Goal: Task Accomplishment & Management: Manage account settings

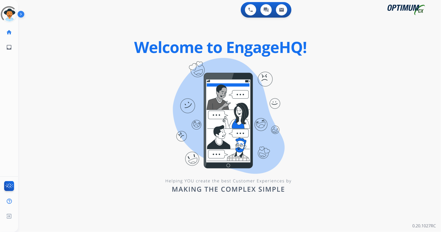
click at [149, 61] on div "0 Voice Interactions 0 Chat Interactions 0 Email Interactions swap_horiz Break …" at bounding box center [229, 116] width 423 height 232
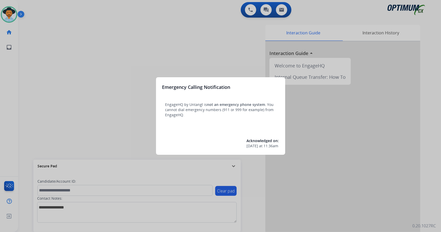
click at [70, 130] on div at bounding box center [220, 116] width 441 height 232
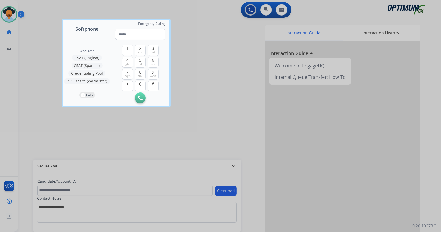
click at [26, 106] on div at bounding box center [220, 116] width 441 height 232
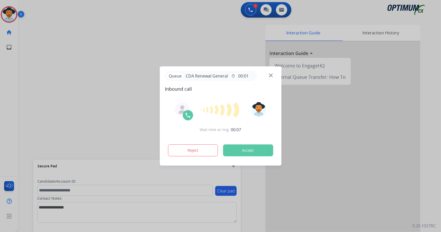
click at [247, 154] on button "Accept" at bounding box center [248, 151] width 50 height 12
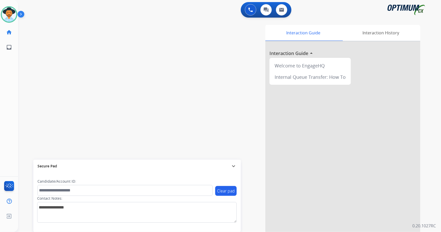
click at [34, 56] on div "swap_horiz Break voice bridge close_fullscreen Connect 3-Way Call merge_type Se…" at bounding box center [223, 127] width 411 height 216
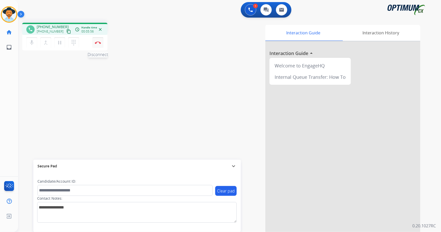
click at [97, 44] on img at bounding box center [98, 42] width 6 height 3
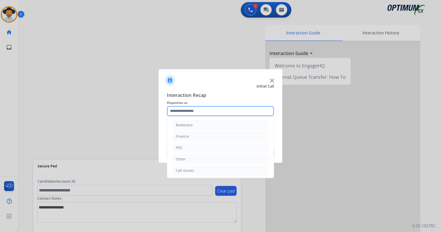
click at [208, 110] on input "text" at bounding box center [220, 111] width 107 height 10
click at [203, 122] on li "Bookstore" at bounding box center [220, 125] width 96 height 10
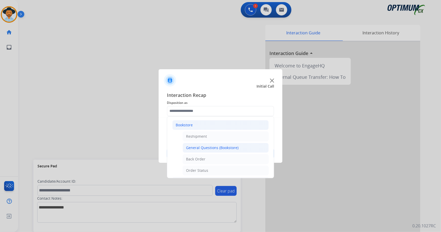
click at [217, 143] on li "General Questions (Bookstore)" at bounding box center [226, 148] width 86 height 10
type input "**********"
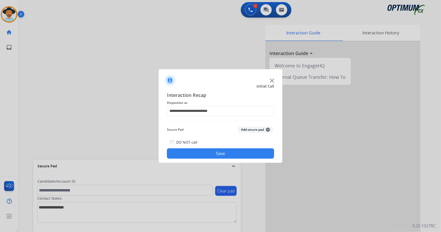
click at [216, 153] on button "Save" at bounding box center [220, 153] width 107 height 10
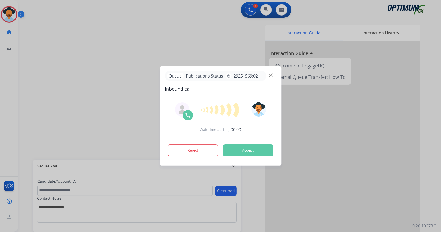
click at [131, 55] on div at bounding box center [220, 116] width 441 height 232
click at [268, 146] on button "Accept" at bounding box center [248, 151] width 50 height 12
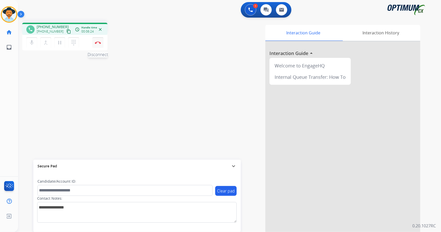
click at [99, 44] on button "Disconnect" at bounding box center [98, 42] width 11 height 11
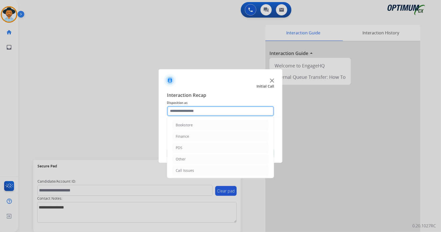
click at [189, 112] on input "text" at bounding box center [220, 111] width 107 height 10
drag, startPoint x: 206, startPoint y: 145, endPoint x: 180, endPoint y: 56, distance: 92.2
click at [0, 56] on app-contact-recap-modal "Initial Call Interaction Recap Disposition as Bookstore Finance PDS Other Call …" at bounding box center [0, 116] width 0 height 232
click at [204, 108] on input "text" at bounding box center [220, 111] width 107 height 10
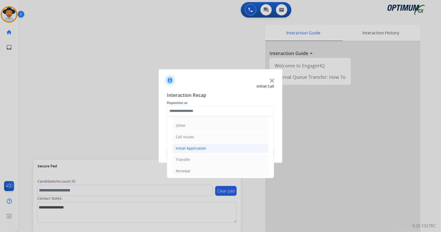
click at [210, 146] on li "Initial Application" at bounding box center [220, 148] width 96 height 10
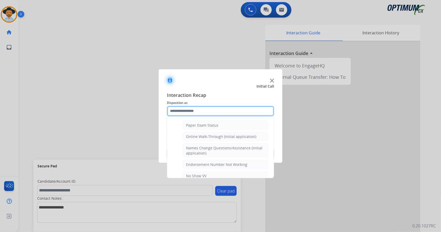
scroll to position [104, 0]
click at [207, 138] on ul "Credential Resend (Initial application) Appeals Stuck in Staff Review Paper Exa…" at bounding box center [220, 223] width 96 height 277
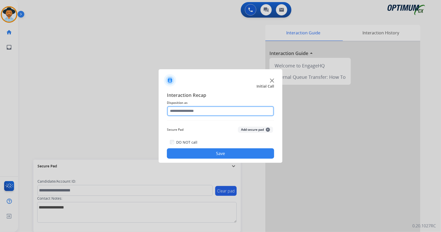
click at [196, 115] on input "text" at bounding box center [220, 111] width 107 height 10
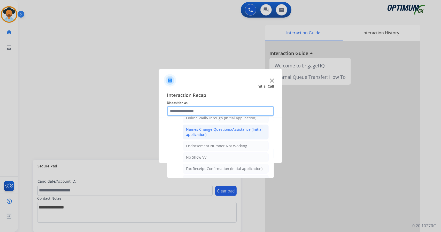
scroll to position [122, 0]
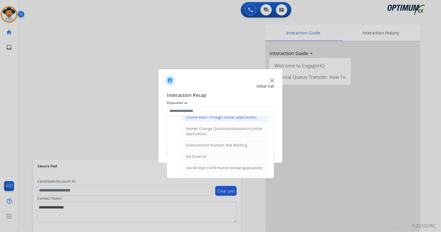
click at [205, 119] on li "Online Walk-Through (Initial application)" at bounding box center [226, 117] width 86 height 10
type input "**********"
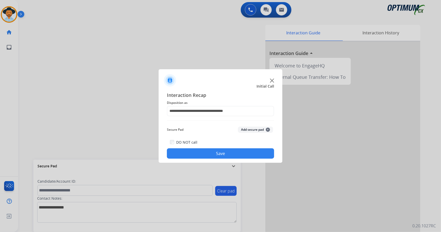
click at [221, 156] on button "Save" at bounding box center [220, 153] width 107 height 10
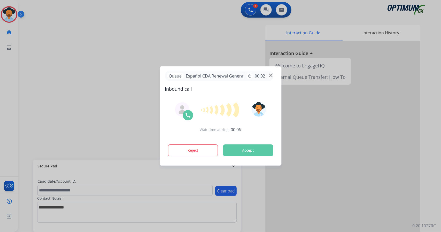
click at [242, 154] on button "Accept" at bounding box center [248, 151] width 50 height 12
click at [242, 150] on button "Accept" at bounding box center [248, 151] width 50 height 12
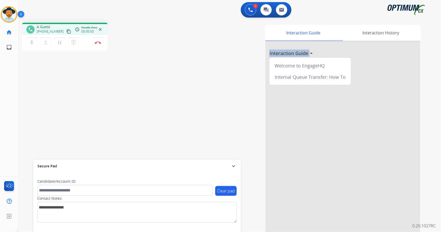
click at [242, 150] on div "Interaction Guide Interaction History Interaction Guide arrow_drop_up Welcome t…" at bounding box center [293, 129] width 256 height 209
click at [219, 46] on div "Interaction Guide Interaction History Interaction Guide arrow_drop_up Welcome t…" at bounding box center [293, 129] width 256 height 209
click at [28, 118] on div "phone [PHONE_NUMBER] [PHONE_NUMBER] content_copy access_time Call metrics Queue…" at bounding box center [223, 127] width 411 height 216
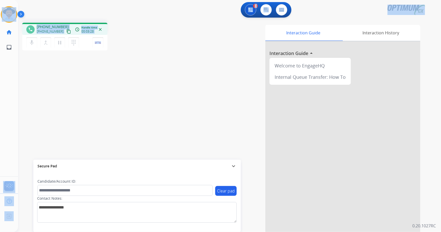
drag, startPoint x: 122, startPoint y: 42, endPoint x: 4, endPoint y: -13, distance: 130.6
click at [4, 0] on html "Outbound call Quit Outbound call Quit Schedule interaction + Add to my list Cus…" at bounding box center [220, 116] width 441 height 232
click at [40, 8] on div "1 Voice Interactions 0 Chat Interactions 0 Email Interactions" at bounding box center [226, 10] width 405 height 17
drag, startPoint x: 0, startPoint y: 3, endPoint x: 149, endPoint y: 32, distance: 152.2
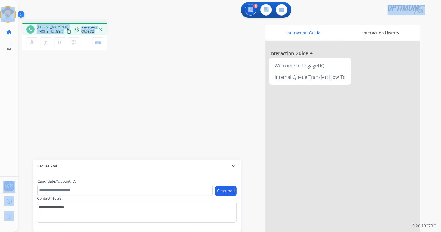
click at [149, 32] on div "Outbound call Quit Outbound call Quit Schedule interaction + Add to my list Cus…" at bounding box center [220, 116] width 441 height 232
click at [123, 38] on div "phone [PHONE_NUMBER] [PHONE_NUMBER] content_copy access_time Call metrics Queue…" at bounding box center [92, 37] width 140 height 29
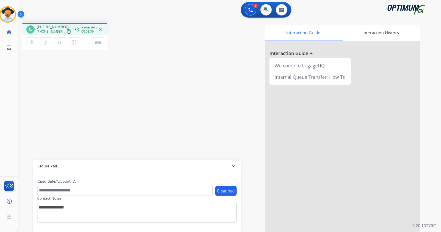
click at [123, 38] on div "phone [PHONE_NUMBER] [PHONE_NUMBER] content_copy access_time Call metrics Queue…" at bounding box center [92, 37] width 140 height 29
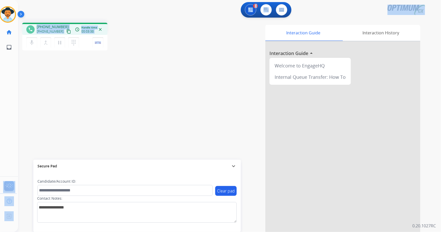
scroll to position [0, 0]
drag, startPoint x: 119, startPoint y: 45, endPoint x: 2, endPoint y: -19, distance: 133.8
click at [2, 0] on html "Outbound call Quit Outbound call Quit Schedule interaction + Add to my list Cus…" at bounding box center [220, 116] width 441 height 232
click at [32, 16] on div "1 Voice Interactions 0 Chat Interactions 0 Email Interactions" at bounding box center [226, 10] width 405 height 17
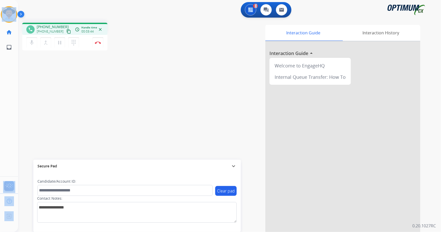
scroll to position [0, 1]
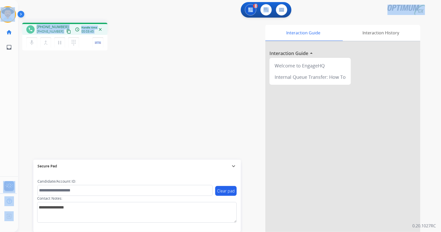
drag, startPoint x: 2, startPoint y: 2, endPoint x: 108, endPoint y: 107, distance: 149.2
click at [108, 107] on div "Outbound call Quit Outbound call Quit Schedule interaction + Add to my list Cus…" at bounding box center [220, 116] width 441 height 232
click at [138, 30] on div "phone [PHONE_NUMBER] [PHONE_NUMBER] content_copy access_time Call metrics Queue…" at bounding box center [92, 37] width 140 height 29
drag, startPoint x: 2, startPoint y: 2, endPoint x: 133, endPoint y: 98, distance: 162.8
click at [133, 98] on div "Outbound call Quit Outbound call Quit Schedule interaction + Add to my list Cus…" at bounding box center [220, 116] width 441 height 232
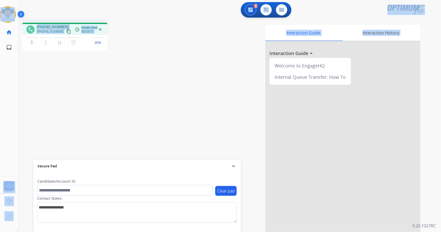
click at [127, 19] on div "phone [PHONE_NUMBER] [PHONE_NUMBER] content_copy access_time Call metrics Queue…" at bounding box center [223, 127] width 411 height 216
drag, startPoint x: 2, startPoint y: 2, endPoint x: 143, endPoint y: 75, distance: 158.9
click at [143, 75] on div "Outbound call Quit Outbound call Quit Schedule interaction + Add to my list Cus…" at bounding box center [220, 116] width 441 height 232
click at [127, 34] on div "phone [PHONE_NUMBER] [PHONE_NUMBER] content_copy access_time Call metrics Queue…" at bounding box center [92, 37] width 140 height 29
drag, startPoint x: 1, startPoint y: 2, endPoint x: 122, endPoint y: 49, distance: 130.0
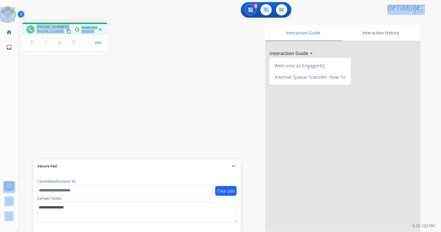
click at [122, 49] on div "Outbound call Quit Outbound call Quit Schedule interaction + Add to my list Cus…" at bounding box center [220, 116] width 441 height 232
click at [122, 49] on div "phone [PHONE_NUMBER] [PHONE_NUMBER] content_copy access_time Call metrics Queue…" at bounding box center [92, 37] width 140 height 29
drag, startPoint x: 1, startPoint y: 2, endPoint x: 122, endPoint y: 65, distance: 136.4
click at [122, 65] on div "Outbound call Quit Outbound call Quit Schedule interaction + Add to my list Cus…" at bounding box center [220, 116] width 441 height 232
click at [120, 25] on div "phone [PHONE_NUMBER] [PHONE_NUMBER] content_copy access_time Call metrics Queue…" at bounding box center [92, 37] width 140 height 29
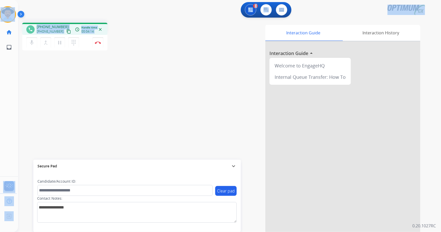
drag, startPoint x: 2, startPoint y: 2, endPoint x: 130, endPoint y: 86, distance: 153.3
click at [130, 86] on div "Outbound call Quit Outbound call Quit Schedule interaction + Add to my list Cus…" at bounding box center [220, 116] width 441 height 232
click at [124, 17] on div "1 Voice Interactions 0 Chat Interactions 0 Email Interactions" at bounding box center [226, 10] width 405 height 17
drag, startPoint x: 1, startPoint y: 1, endPoint x: 165, endPoint y: 47, distance: 170.0
click at [165, 47] on div "Outbound call Quit Outbound call Quit Schedule interaction + Add to my list Cus…" at bounding box center [220, 116] width 441 height 232
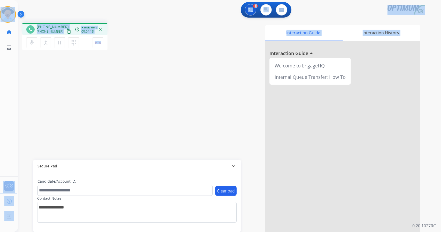
click at [165, 47] on div "Interaction Guide Interaction History Interaction Guide arrow_drop_up Welcome t…" at bounding box center [293, 129] width 256 height 209
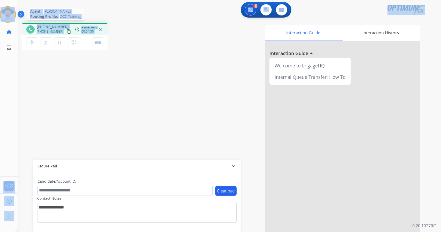
drag, startPoint x: 128, startPoint y: 44, endPoint x: 0, endPoint y: 8, distance: 132.6
click at [0, 8] on div "Outbound call Quit Outbound call Quit Schedule interaction + Add to my list Cus…" at bounding box center [220, 116] width 441 height 232
click at [31, 13] on div "1 Voice Interactions 0 Chat Interactions 0 Email Interactions" at bounding box center [226, 10] width 405 height 17
drag, startPoint x: 1, startPoint y: 3, endPoint x: 111, endPoint y: 60, distance: 124.5
click at [111, 60] on div "Outbound call Quit Outbound call Quit Schedule interaction + Add to my list Cus…" at bounding box center [220, 116] width 441 height 232
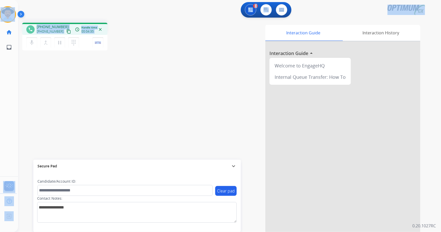
click at [119, 39] on div "phone [PHONE_NUMBER] [PHONE_NUMBER] content_copy access_time Call metrics Queue…" at bounding box center [92, 37] width 140 height 29
drag, startPoint x: 1, startPoint y: 3, endPoint x: 145, endPoint y: 72, distance: 160.2
click at [145, 72] on div "Outbound call Quit Outbound call Quit Schedule interaction + Add to my list Cus…" at bounding box center [220, 116] width 441 height 232
click at [145, 72] on div "phone [PHONE_NUMBER] [PHONE_NUMBER] content_copy access_time Call metrics Queue…" at bounding box center [223, 127] width 411 height 216
drag, startPoint x: 2, startPoint y: 1, endPoint x: 99, endPoint y: 129, distance: 160.9
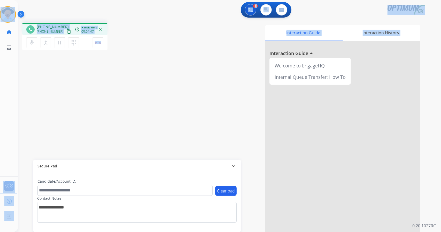
click at [99, 129] on div "Outbound call Quit Outbound call Quit Schedule interaction + Add to my list Cus…" at bounding box center [220, 116] width 441 height 232
click at [127, 38] on div "phone [PHONE_NUMBER] [PHONE_NUMBER] content_copy access_time Call metrics Queue…" at bounding box center [92, 37] width 140 height 29
drag, startPoint x: 123, startPoint y: 44, endPoint x: 2, endPoint y: -19, distance: 136.5
click at [2, 0] on html "Outbound call Quit Outbound call Quit Schedule interaction + Add to my list Cus…" at bounding box center [220, 116] width 441 height 232
click at [43, 14] on div "1 Voice Interactions 0 Chat Interactions 0 Email Interactions" at bounding box center [226, 10] width 405 height 17
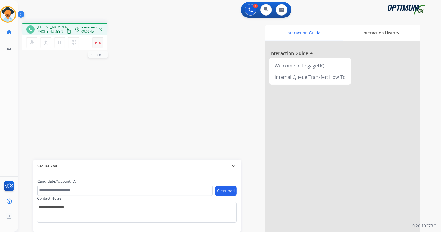
click at [97, 46] on button "Disconnect" at bounding box center [98, 42] width 11 height 11
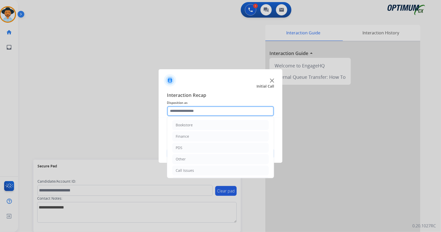
click at [214, 112] on input "text" at bounding box center [220, 111] width 107 height 10
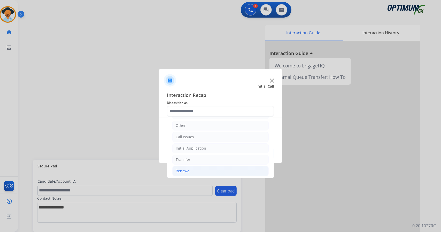
click at [207, 166] on li "Renewal" at bounding box center [220, 171] width 96 height 10
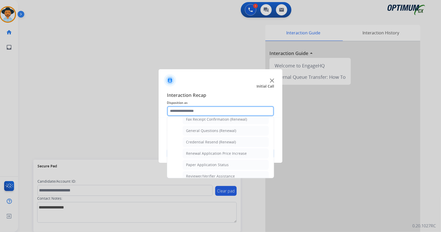
scroll to position [147, 0]
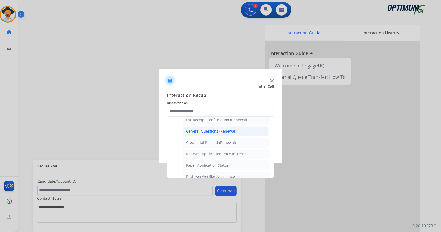
click at [207, 129] on div "General Questions (Renewal)" at bounding box center [211, 131] width 50 height 5
type input "**********"
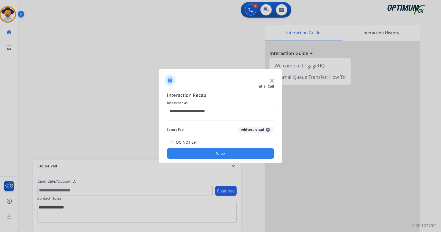
click at [215, 154] on button "Save" at bounding box center [220, 153] width 107 height 10
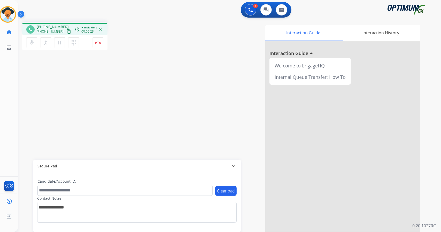
click at [36, 85] on div "phone [PHONE_NUMBER] [PHONE_NUMBER] content_copy access_time Call metrics Queue…" at bounding box center [223, 127] width 411 height 216
click at [129, 77] on div "phone [PHONE_NUMBER] [PHONE_NUMBER] content_copy access_time Call metrics Queue…" at bounding box center [223, 127] width 411 height 216
drag, startPoint x: 125, startPoint y: 44, endPoint x: 0, endPoint y: 3, distance: 131.0
click at [0, 3] on div "Outbound call Quit Outbound call Quit Schedule interaction + Add to my list Cus…" at bounding box center [220, 116] width 441 height 232
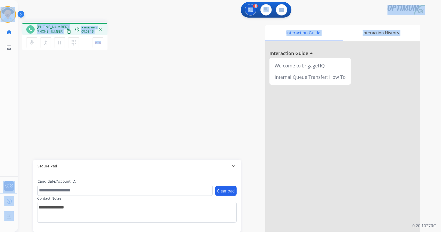
drag, startPoint x: 2, startPoint y: 0, endPoint x: 142, endPoint y: 78, distance: 160.6
click at [142, 78] on div "Outbound call Quit Outbound call Quit Schedule interaction + Add to my list Cus…" at bounding box center [220, 116] width 441 height 232
click at [125, 21] on div "phone [PHONE_NUMBER] [PHONE_NUMBER] content_copy access_time Call metrics Queue…" at bounding box center [223, 127] width 411 height 216
drag, startPoint x: 3, startPoint y: 3, endPoint x: 194, endPoint y: 98, distance: 213.8
click at [194, 98] on div "Outbound call Quit Outbound call Quit Schedule interaction + Add to my list Cus…" at bounding box center [220, 116] width 441 height 232
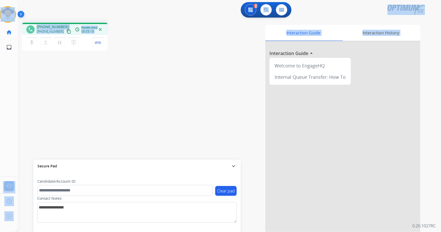
click at [148, 36] on div "phone [PHONE_NUMBER] [PHONE_NUMBER] content_copy access_time Call metrics Queue…" at bounding box center [92, 37] width 140 height 29
drag, startPoint x: 2, startPoint y: 2, endPoint x: 147, endPoint y: 31, distance: 148.7
click at [147, 31] on div "Outbound call Quit Outbound call Quit Schedule interaction + Add to my list Cus…" at bounding box center [220, 116] width 441 height 232
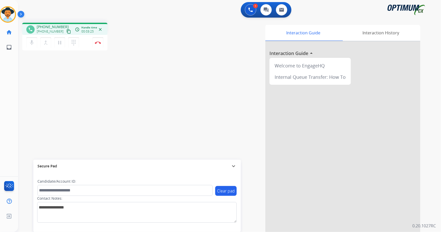
click at [146, 43] on div "phone [PHONE_NUMBER] [PHONE_NUMBER] content_copy access_time Call metrics Queue…" at bounding box center [92, 37] width 140 height 29
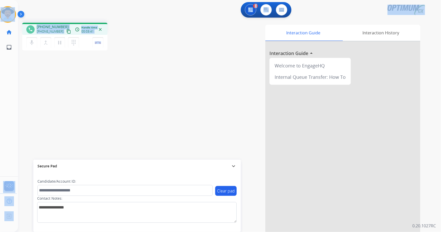
drag, startPoint x: 131, startPoint y: 41, endPoint x: 0, endPoint y: -2, distance: 138.2
click at [0, 0] on html "Outbound call Quit Outbound call Quit Schedule interaction + Add to my list Cus…" at bounding box center [220, 116] width 441 height 232
click at [33, 14] on div "1 Voice Interactions 0 Chat Interactions 0 Email Interactions" at bounding box center [226, 10] width 405 height 17
drag, startPoint x: 1, startPoint y: 1, endPoint x: 136, endPoint y: 44, distance: 141.7
click at [136, 44] on div "Outbound call Quit Outbound call Quit Schedule interaction + Add to my list Cus…" at bounding box center [220, 116] width 441 height 232
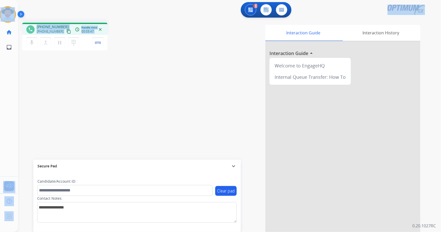
click at [136, 44] on div "phone [PHONE_NUMBER] [PHONE_NUMBER] content_copy access_time Call metrics Queue…" at bounding box center [92, 37] width 140 height 29
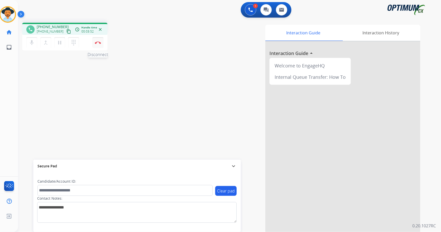
click at [95, 41] on button "Disconnect" at bounding box center [98, 42] width 11 height 11
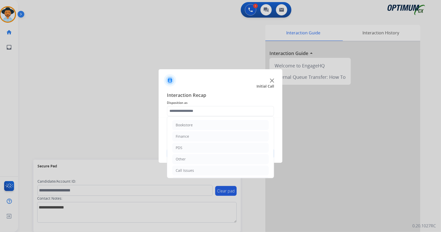
click at [216, 108] on input "text" at bounding box center [220, 111] width 107 height 10
click at [204, 146] on div "Initial Application" at bounding box center [191, 148] width 31 height 5
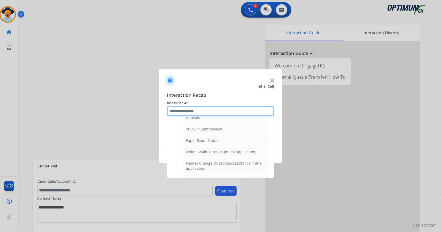
scroll to position [95, 0]
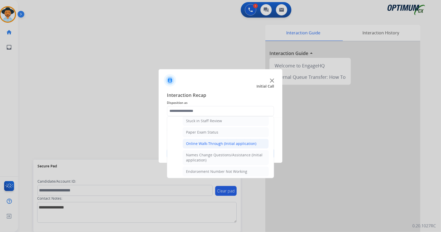
click at [215, 139] on li "Online Walk-Through (Initial application)" at bounding box center [226, 144] width 86 height 10
type input "**********"
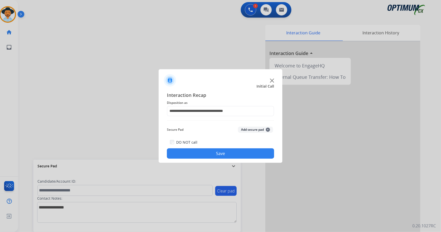
click at [214, 153] on button "Save" at bounding box center [220, 153] width 107 height 10
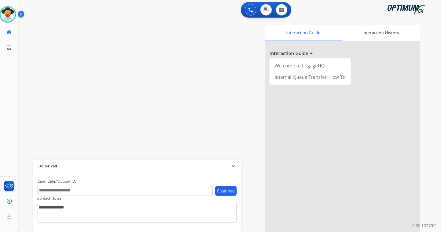
click at [214, 153] on div "Interaction Guide Interaction History Interaction Guide arrow_drop_up Welcome t…" at bounding box center [293, 129] width 256 height 209
click at [6, 15] on img at bounding box center [8, 14] width 14 height 14
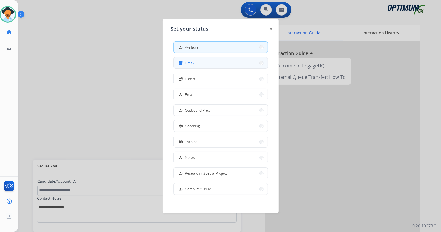
click at [192, 63] on span "Break" at bounding box center [189, 62] width 9 height 5
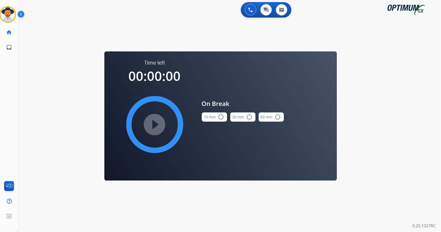
click at [407, 92] on div "0 Voice Interactions 0 Chat Interactions 0 Email Interactions swap_horiz Break …" at bounding box center [229, 116] width 423 height 232
click at [213, 119] on button "10 min radio_button_unchecked" at bounding box center [214, 116] width 25 height 9
click at [155, 123] on mat-icon "play_circle_filled" at bounding box center [155, 125] width 6 height 6
click at [3, 7] on icon at bounding box center [7, 14] width 17 height 17
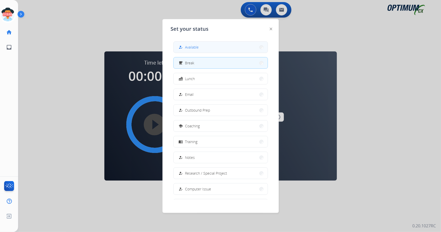
click at [188, 47] on span "Available" at bounding box center [192, 46] width 14 height 5
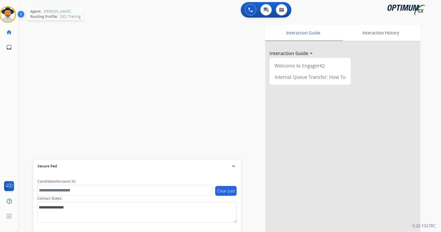
click at [2, 11] on img at bounding box center [8, 14] width 14 height 14
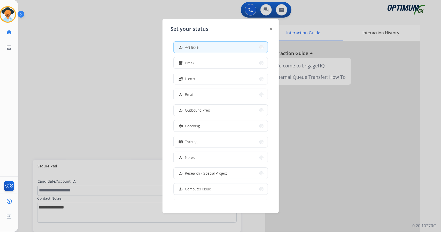
click at [105, 69] on div at bounding box center [220, 116] width 441 height 232
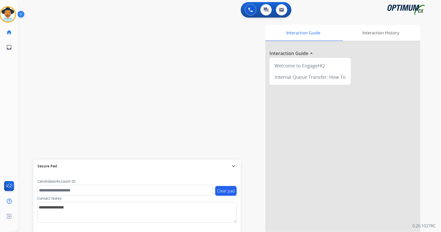
click at [30, 126] on div "swap_horiz Break voice bridge close_fullscreen Connect 3-Way Call merge_type Se…" at bounding box center [223, 127] width 411 height 216
click at [6, 12] on img at bounding box center [8, 14] width 14 height 14
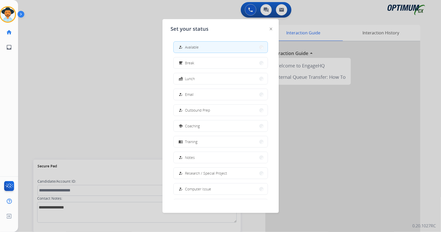
click at [75, 49] on div at bounding box center [220, 116] width 441 height 232
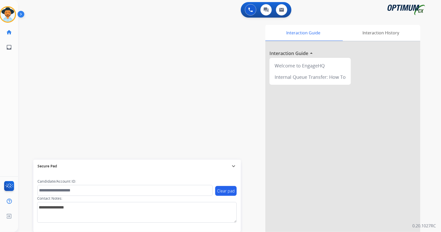
click at [21, 116] on div "swap_horiz Break voice bridge close_fullscreen Connect 3-Way Call merge_type Se…" at bounding box center [223, 127] width 411 height 216
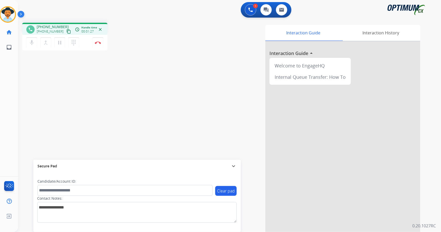
click at [141, 105] on div "phone [PHONE_NUMBER] [PHONE_NUMBER] content_copy access_time Call metrics Queue…" at bounding box center [223, 127] width 411 height 216
click at [100, 42] on img at bounding box center [98, 42] width 6 height 3
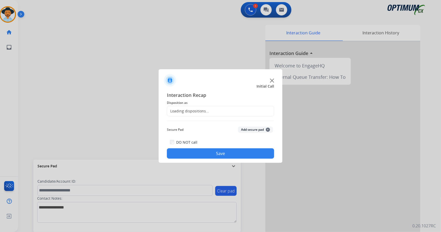
click at [236, 114] on div "Loading dispositions..." at bounding box center [220, 111] width 107 height 10
click at [236, 113] on input "text" at bounding box center [220, 111] width 107 height 10
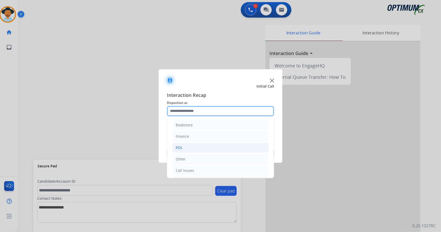
scroll to position [34, 0]
click at [196, 149] on div "Initial Application" at bounding box center [191, 148] width 31 height 5
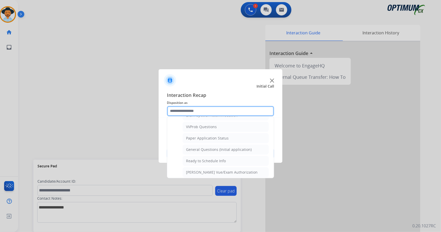
scroll to position [277, 0]
click at [196, 149] on li "General Questions (Initial application)" at bounding box center [226, 150] width 86 height 10
type input "**********"
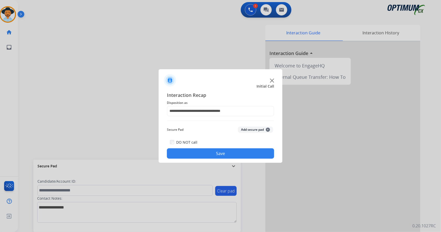
click at [198, 153] on button "Save" at bounding box center [220, 153] width 107 height 10
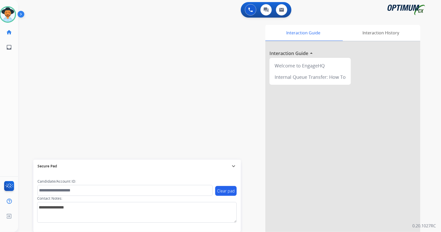
click at [32, 104] on div "swap_horiz Break voice bridge close_fullscreen Connect 3-Way Call merge_type Se…" at bounding box center [223, 127] width 411 height 216
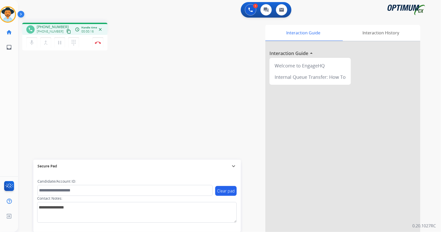
click at [24, 86] on div "phone [PHONE_NUMBER] [PHONE_NUMBER] content_copy access_time Call metrics Queue…" at bounding box center [223, 127] width 411 height 216
click at [59, 41] on mat-icon "pause" at bounding box center [60, 43] width 6 height 6
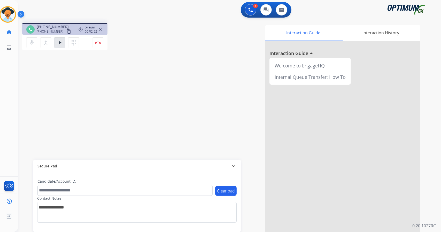
click at [30, 106] on div "phone [PHONE_NUMBER] [PHONE_NUMBER] content_copy access_time Call metrics Queue…" at bounding box center [223, 127] width 411 height 216
click at [62, 42] on mat-icon "play_arrow" at bounding box center [60, 43] width 6 height 6
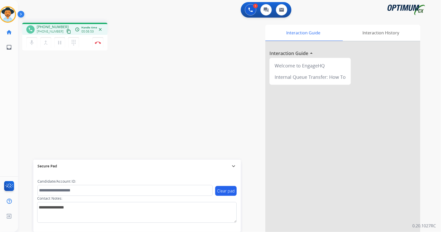
click at [31, 67] on div "phone [PHONE_NUMBER] [PHONE_NUMBER] content_copy access_time Call metrics Queue…" at bounding box center [223, 127] width 411 height 216
click at [102, 44] on button "Disconnect" at bounding box center [98, 42] width 11 height 11
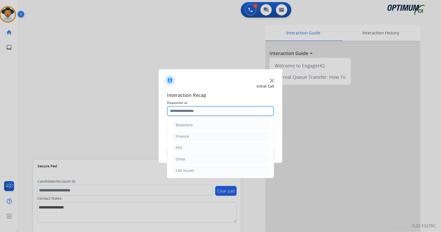
click at [216, 111] on input "text" at bounding box center [220, 111] width 107 height 10
click at [214, 126] on li "Bookstore" at bounding box center [220, 125] width 96 height 10
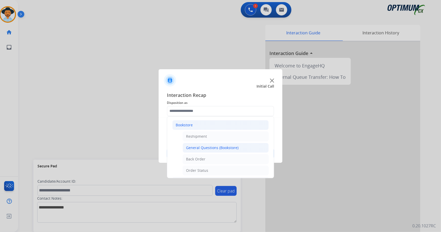
click at [221, 146] on div "General Questions (Bookstore)" at bounding box center [212, 147] width 52 height 5
type input "**********"
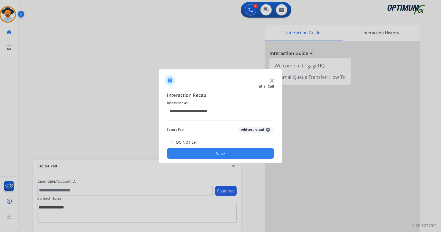
click at [222, 150] on button "Save" at bounding box center [220, 153] width 107 height 10
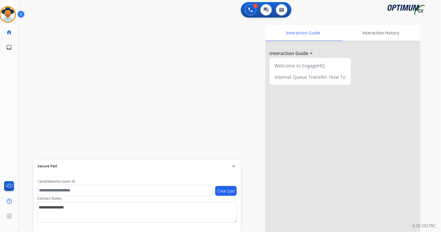
click at [134, 51] on div "swap_horiz Break voice bridge close_fullscreen Connect 3-Way Call merge_type Se…" at bounding box center [223, 127] width 411 height 216
click at [250, 13] on button at bounding box center [250, 9] width 11 height 11
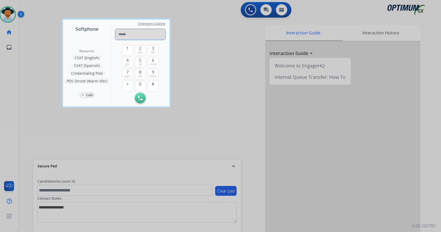
click at [131, 37] on input "tel" at bounding box center [140, 34] width 50 height 11
paste input "**********"
type input "**********"
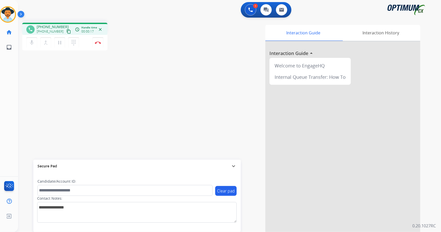
drag, startPoint x: 251, startPoint y: 169, endPoint x: 234, endPoint y: 158, distance: 20.0
click at [234, 158] on div "Interaction Guide Interaction History Interaction Guide arrow_drop_up Welcome t…" at bounding box center [293, 129] width 256 height 209
click at [212, 140] on div "Interaction Guide Interaction History Interaction Guide arrow_drop_up Welcome t…" at bounding box center [293, 129] width 256 height 209
click at [27, 105] on div "phone [PHONE_NUMBER] [PHONE_NUMBER] content_copy access_time Call metrics Queue…" at bounding box center [223, 127] width 411 height 216
click at [35, 114] on div "phone [PHONE_NUMBER] [PHONE_NUMBER] content_copy access_time Call metrics Queue…" at bounding box center [223, 127] width 411 height 216
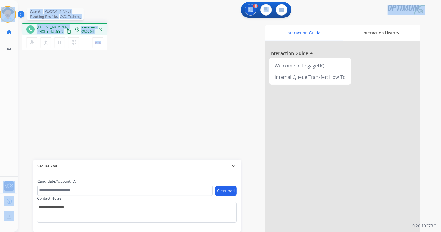
drag, startPoint x: 119, startPoint y: 44, endPoint x: 0, endPoint y: 7, distance: 125.0
click at [0, 7] on div "Outbound call Quit Outbound call Quit Schedule interaction + Add to my list Cus…" at bounding box center [220, 116] width 441 height 232
click at [133, 19] on div "phone [PHONE_NUMBER] [PHONE_NUMBER] content_copy access_time Call metrics Queue…" at bounding box center [223, 127] width 411 height 216
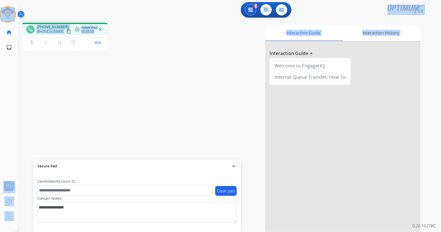
drag, startPoint x: 2, startPoint y: 2, endPoint x: 177, endPoint y: 65, distance: 186.7
click at [177, 65] on div "Outbound call Quit Outbound call Quit Schedule interaction + Add to my list Cus…" at bounding box center [220, 116] width 441 height 232
click at [177, 65] on div "Interaction Guide Interaction History Interaction Guide arrow_drop_up Welcome t…" at bounding box center [293, 129] width 256 height 209
drag, startPoint x: 3, startPoint y: 3, endPoint x: 159, endPoint y: 65, distance: 168.1
click at [159, 65] on div "Outbound call Quit Outbound call Quit Schedule interaction + Add to my list Cus…" at bounding box center [220, 116] width 441 height 232
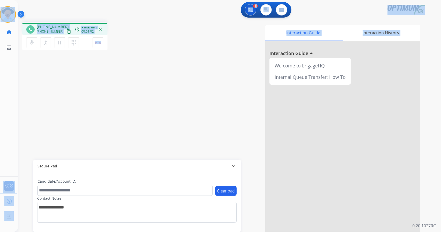
click at [159, 65] on div "phone [PHONE_NUMBER] [PHONE_NUMBER] content_copy access_time Call metrics Queue…" at bounding box center [223, 127] width 411 height 216
drag, startPoint x: 433, startPoint y: 4, endPoint x: 0, endPoint y: 4, distance: 433.3
click at [0, 4] on div "Outbound call Quit Outbound call Quit Schedule interaction + Add to my list Cus…" at bounding box center [220, 116] width 441 height 232
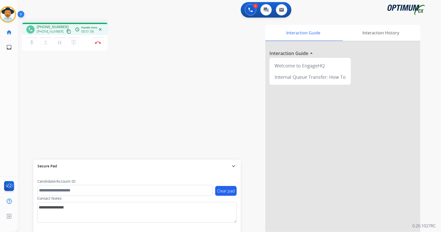
click at [182, 83] on div "Interaction Guide Interaction History Interaction Guide arrow_drop_up Welcome t…" at bounding box center [293, 129] width 256 height 209
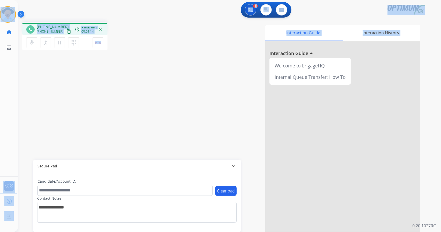
drag, startPoint x: 1, startPoint y: 1, endPoint x: 220, endPoint y: 129, distance: 253.2
click at [220, 129] on div "Outbound call Quit Outbound call Quit Schedule interaction + Add to my list Cus…" at bounding box center [220, 116] width 441 height 232
click at [137, 55] on div "phone [PHONE_NUMBER] [PHONE_NUMBER] content_copy access_time Call metrics Queue…" at bounding box center [223, 127] width 411 height 216
drag, startPoint x: 1, startPoint y: 1, endPoint x: 153, endPoint y: 110, distance: 186.9
click at [153, 110] on div "Outbound call Quit Outbound call Quit Schedule interaction + Add to my list Cus…" at bounding box center [220, 116] width 441 height 232
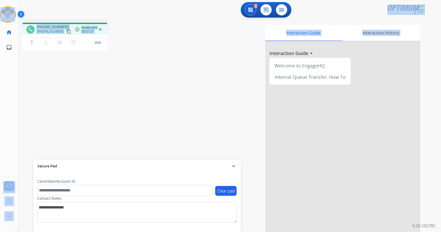
click at [143, 59] on div "phone [PHONE_NUMBER] [PHONE_NUMBER] content_copy access_time Call metrics Queue…" at bounding box center [223, 127] width 411 height 216
drag, startPoint x: 2, startPoint y: 2, endPoint x: 133, endPoint y: 81, distance: 153.2
click at [133, 81] on div "Outbound call Quit Outbound call Quit Schedule interaction + Add to my list Cus…" at bounding box center [220, 116] width 441 height 232
click at [133, 81] on div "phone [PHONE_NUMBER] [PHONE_NUMBER] content_copy access_time Call metrics Queue…" at bounding box center [223, 127] width 411 height 216
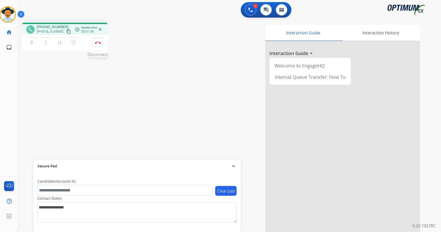
click at [100, 46] on button "Disconnect" at bounding box center [98, 42] width 11 height 11
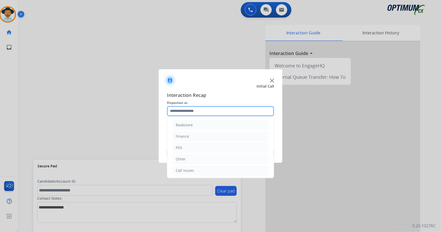
click at [225, 112] on input "text" at bounding box center [220, 111] width 107 height 10
click at [228, 127] on li "Bookstore" at bounding box center [220, 125] width 96 height 10
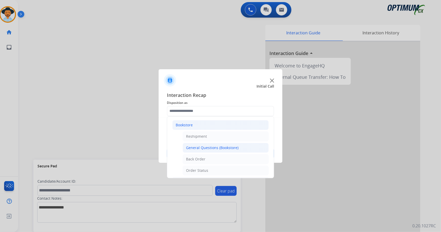
click at [230, 144] on li "General Questions (Bookstore)" at bounding box center [226, 148] width 86 height 10
type input "**********"
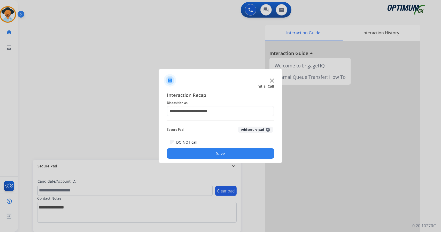
click at [234, 152] on button "Save" at bounding box center [220, 153] width 107 height 10
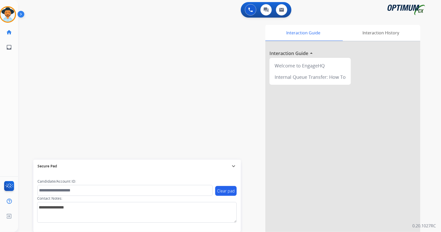
click at [25, 100] on div "swap_horiz Break voice bridge close_fullscreen Connect 3-Way Call merge_type Se…" at bounding box center [223, 127] width 411 height 216
click at [37, 89] on div "swap_horiz Break voice bridge close_fullscreen Connect 3-Way Call merge_type Se…" at bounding box center [223, 127] width 411 height 216
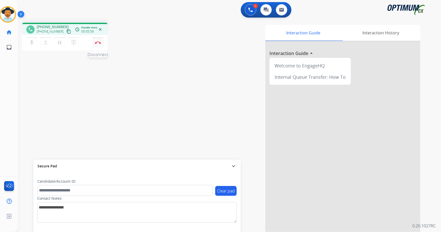
click at [101, 43] on button "Disconnect" at bounding box center [98, 42] width 11 height 11
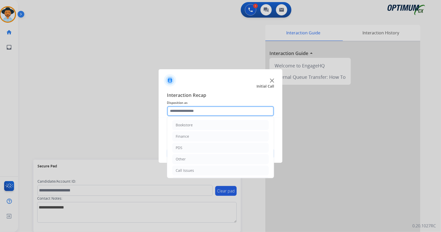
click at [204, 109] on input "text" at bounding box center [220, 111] width 107 height 10
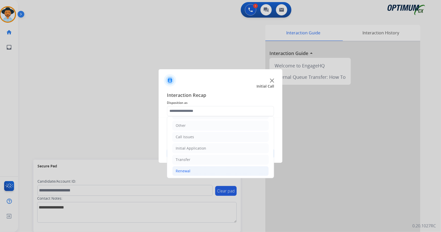
click at [200, 171] on li "Renewal" at bounding box center [220, 171] width 96 height 10
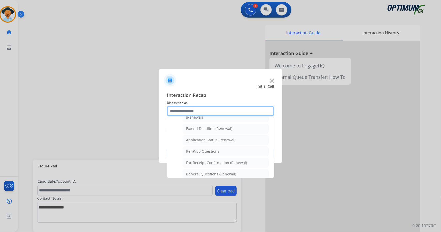
scroll to position [104, 0]
click at [200, 172] on div "General Questions (Renewal)" at bounding box center [211, 174] width 50 height 5
type input "**********"
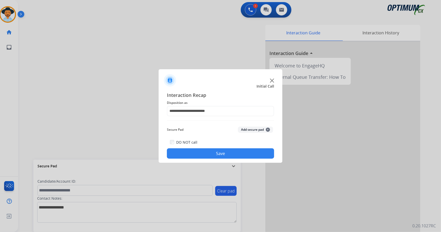
click at [199, 152] on button "Save" at bounding box center [220, 153] width 107 height 10
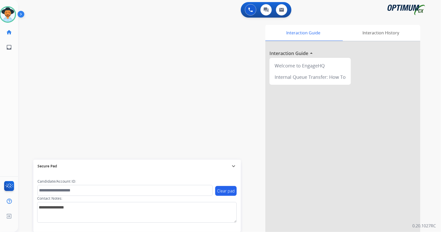
click at [40, 70] on div "swap_horiz Break voice bridge close_fullscreen Connect 3-Way Call merge_type Se…" at bounding box center [223, 127] width 411 height 216
click at [27, 129] on div "swap_horiz Break voice bridge close_fullscreen Connect 3-Way Call merge_type Se…" at bounding box center [223, 127] width 411 height 216
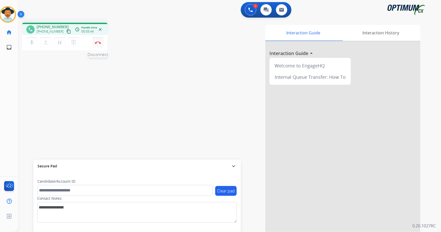
click at [101, 41] on button "Disconnect" at bounding box center [98, 42] width 11 height 11
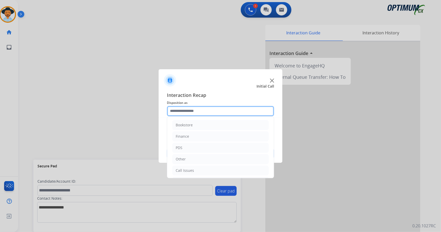
click at [188, 113] on input "text" at bounding box center [220, 111] width 107 height 10
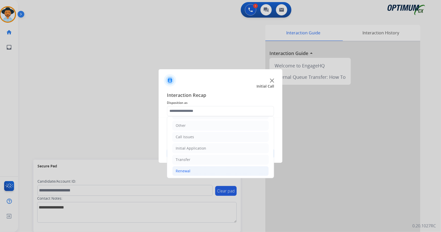
click at [190, 169] on div "Renewal" at bounding box center [183, 171] width 15 height 5
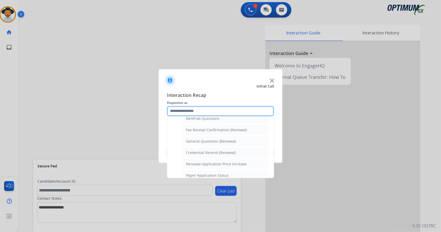
scroll to position [137, 0]
click at [199, 150] on div "Credential Resend (Renewal)" at bounding box center [211, 152] width 50 height 5
type input "**********"
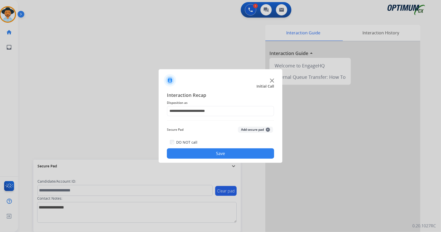
click at [201, 154] on button "Save" at bounding box center [220, 153] width 107 height 10
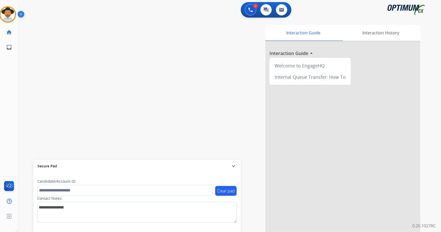
click at [28, 77] on div "swap_horiz Break voice bridge close_fullscreen Connect 3-Way Call merge_type Se…" at bounding box center [223, 127] width 411 height 216
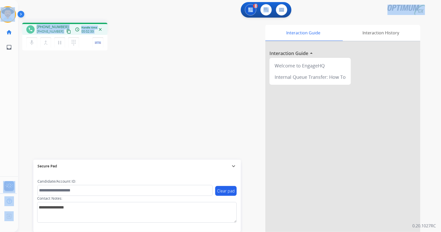
drag, startPoint x: 117, startPoint y: 43, endPoint x: 2, endPoint y: 4, distance: 121.7
click at [2, 4] on div "Outbound call Quit Outbound call Quit Schedule interaction + Add to my list Cus…" at bounding box center [220, 116] width 441 height 232
click at [139, 42] on div "phone [PHONE_NUMBER] [PHONE_NUMBER] content_copy access_time Call metrics Queue…" at bounding box center [92, 37] width 140 height 29
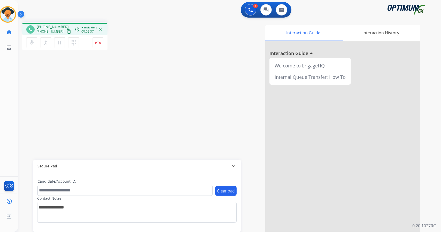
click at [139, 42] on div "phone [PHONE_NUMBER] [PHONE_NUMBER] content_copy access_time Call metrics Queue…" at bounding box center [92, 37] width 140 height 29
click at [94, 44] on button "Disconnect" at bounding box center [98, 42] width 11 height 11
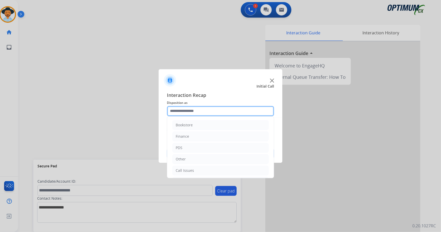
click at [245, 115] on input "text" at bounding box center [220, 111] width 107 height 10
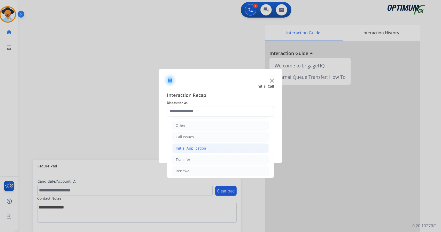
click at [229, 148] on li "Initial Application" at bounding box center [220, 148] width 96 height 10
click at [229, 157] on div "Credential Resend (Initial application)" at bounding box center [218, 159] width 65 height 5
type input "**********"
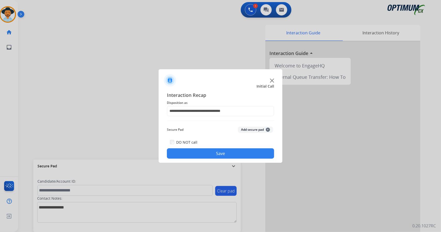
click at [229, 157] on button "Save" at bounding box center [220, 153] width 107 height 10
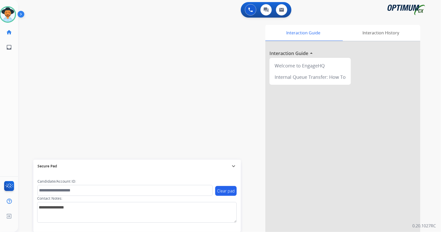
click at [32, 93] on div "swap_horiz Break voice bridge close_fullscreen Connect 3-Way Call merge_type Se…" at bounding box center [223, 127] width 411 height 216
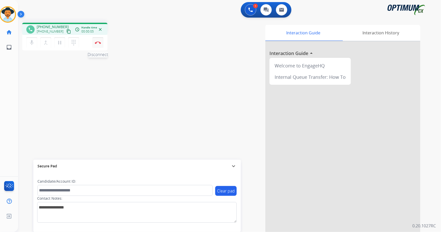
click at [100, 40] on button "Disconnect" at bounding box center [98, 42] width 11 height 11
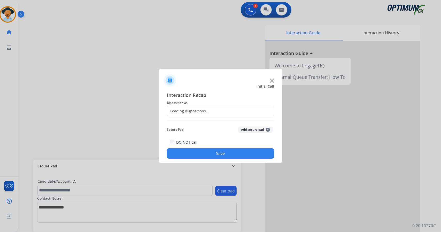
click at [203, 111] on div "Loading dispositions..." at bounding box center [188, 111] width 42 height 5
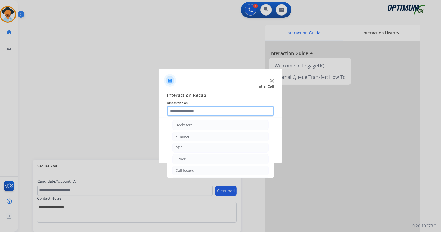
click at [203, 111] on input "text" at bounding box center [220, 111] width 107 height 10
click at [196, 166] on li "Call Issues" at bounding box center [220, 171] width 96 height 10
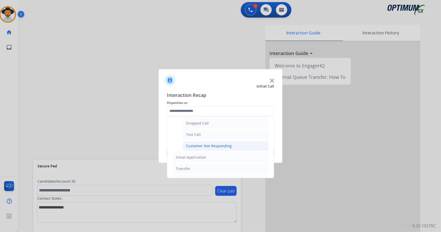
click at [204, 145] on div "Customer Not Responding" at bounding box center [209, 145] width 46 height 5
type input "**********"
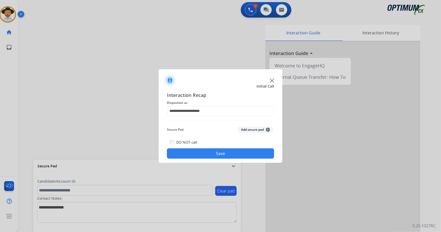
click at [208, 154] on button "Save" at bounding box center [220, 153] width 107 height 10
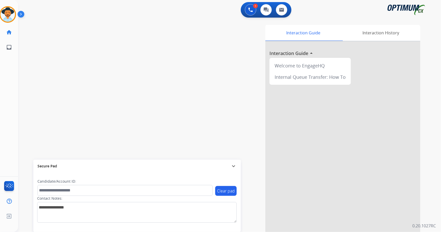
click at [144, 41] on div "swap_horiz Break voice bridge close_fullscreen Connect 3-Way Call merge_type Se…" at bounding box center [223, 127] width 411 height 216
click at [9, 11] on img at bounding box center [8, 14] width 14 height 14
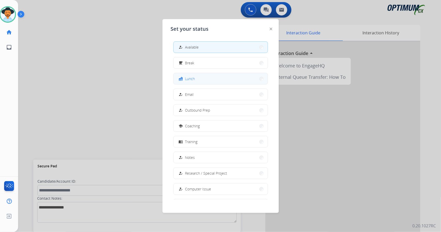
click at [192, 77] on span "Lunch" at bounding box center [190, 78] width 10 height 5
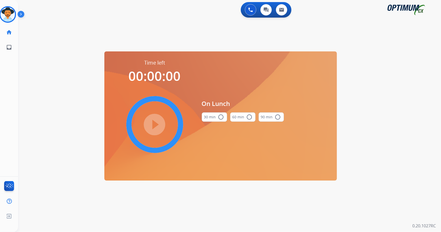
click at [437, 73] on div "0 Voice Interactions 0 Chat Interactions 0 Email Interactions swap_horiz Break …" at bounding box center [229, 116] width 423 height 232
click at [214, 113] on button "30 min radio_button_unchecked" at bounding box center [214, 116] width 25 height 9
click at [152, 122] on mat-icon "play_circle_filled" at bounding box center [155, 125] width 6 height 6
